Goal: Information Seeking & Learning: Learn about a topic

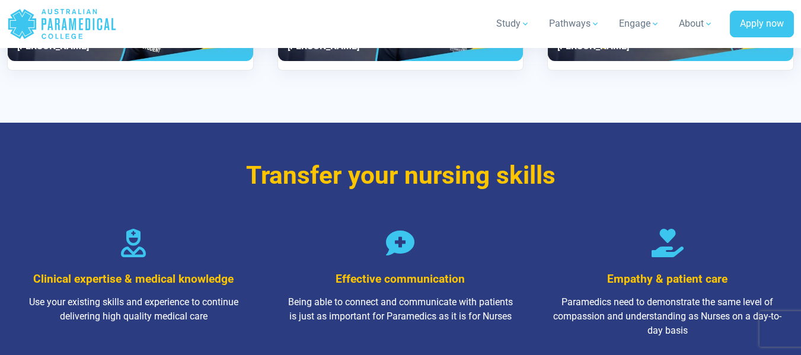
scroll to position [1660, 0]
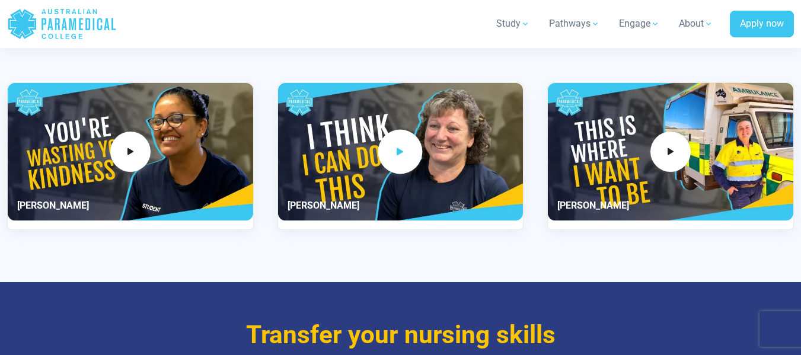
click at [401, 160] on icon "2 / 3" at bounding box center [400, 152] width 13 height 20
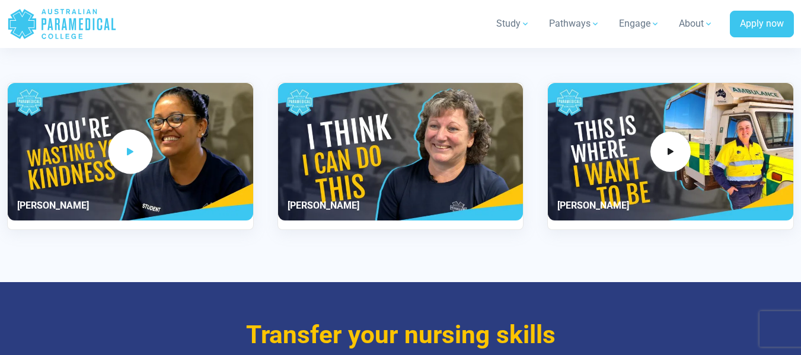
click at [125, 160] on span "1 / 3" at bounding box center [130, 152] width 44 height 44
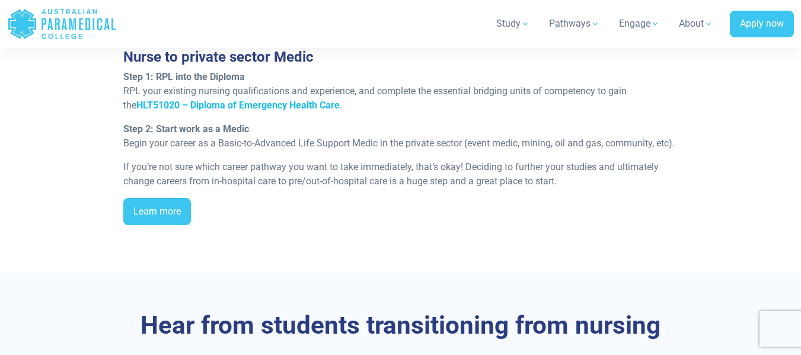
click at [251, 106] on strong "HLT51020 – Diploma of Emergency Health Care" at bounding box center [237, 105] width 203 height 11
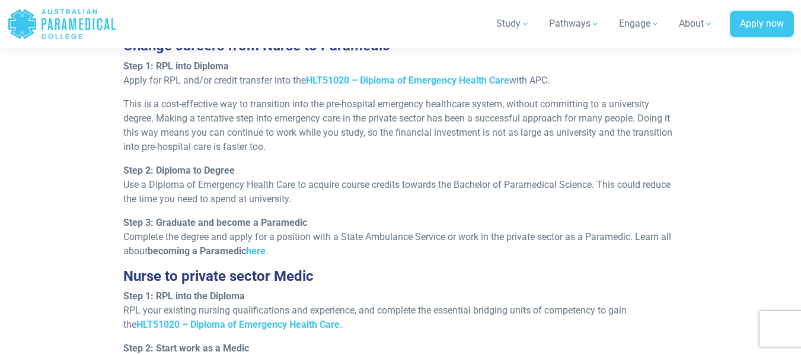
scroll to position [1127, 0]
